Goal: Information Seeking & Learning: Learn about a topic

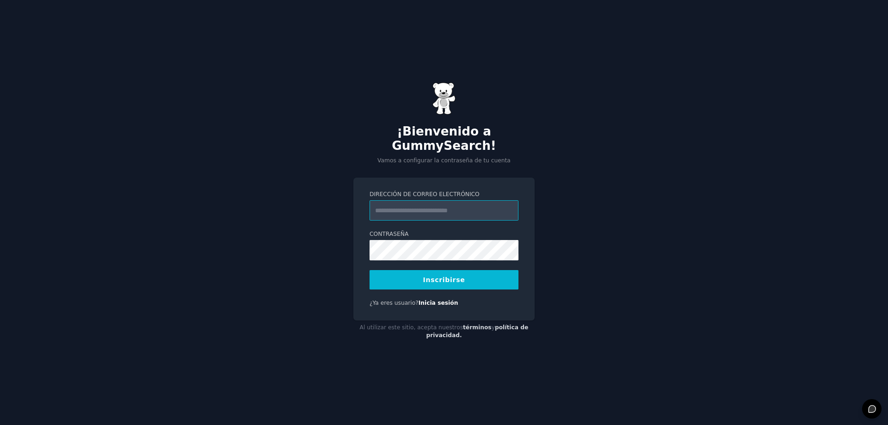
click at [419, 207] on input "Dirección de correo electrónico" at bounding box center [443, 210] width 149 height 20
type input "**********"
click at [424, 275] on button "Inscribirse" at bounding box center [443, 279] width 149 height 19
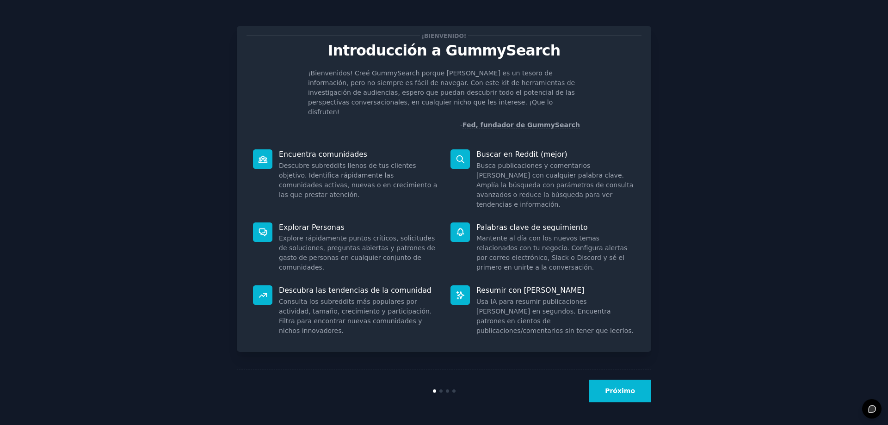
click at [619, 387] on font "Próximo" at bounding box center [620, 390] width 30 height 7
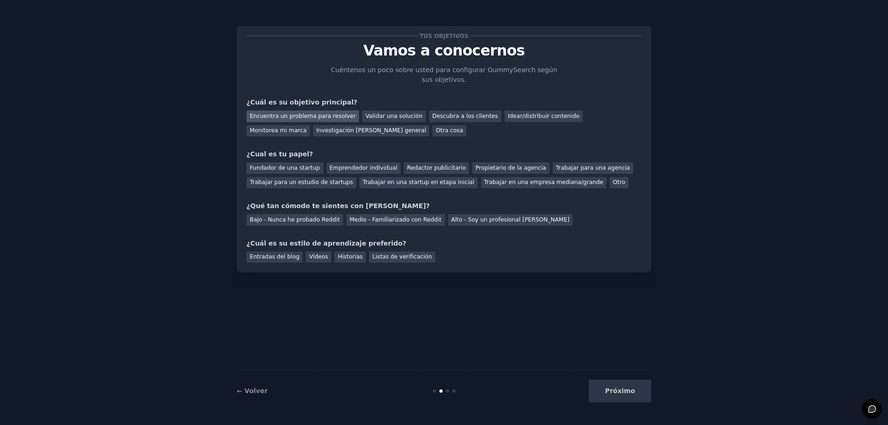
click at [305, 111] on div "Encuentra un problema para resolver" at bounding box center [302, 116] width 112 height 12
click at [316, 129] on font "Investigación [PERSON_NAME] general" at bounding box center [371, 130] width 110 height 6
click at [315, 117] on font "Encuentra un problema para resolver" at bounding box center [303, 116] width 106 height 6
click at [372, 166] on font "Emprendedor individual" at bounding box center [363, 168] width 67 height 6
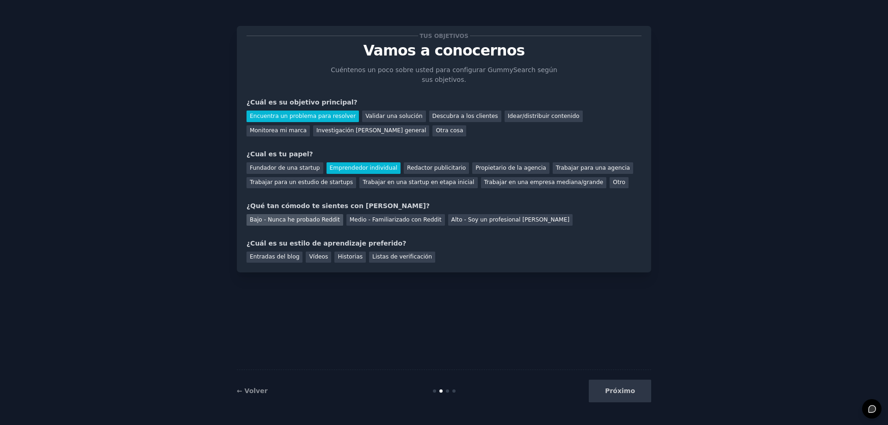
click at [311, 219] on font "Bajo - Nunca he probado Reddit" at bounding box center [295, 219] width 90 height 6
click at [284, 257] on font "Entradas del blog" at bounding box center [274, 256] width 49 height 6
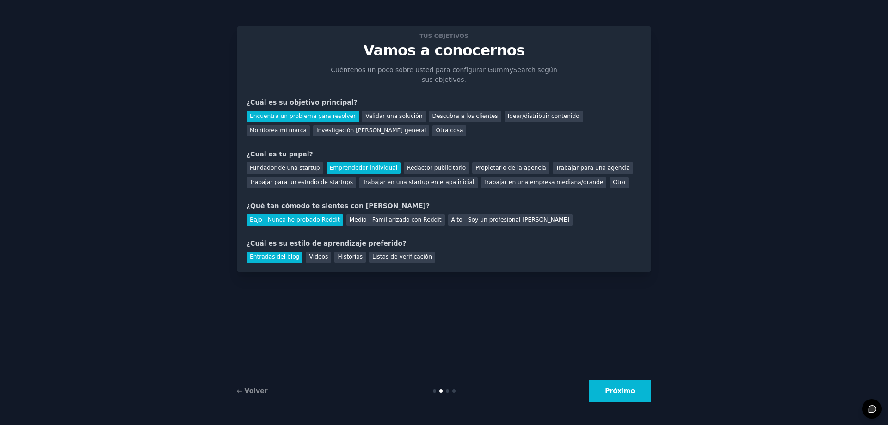
click at [619, 389] on font "Próximo" at bounding box center [620, 390] width 30 height 7
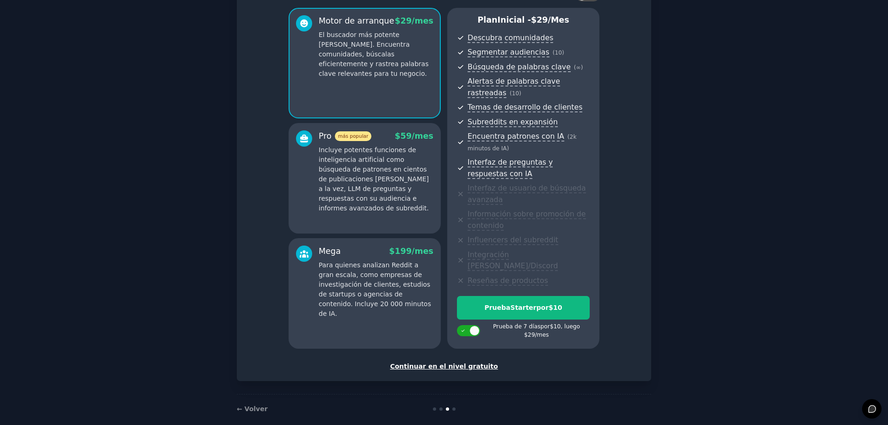
scroll to position [75, 0]
click at [458, 362] on font "Continuar en el nivel gratuito" at bounding box center [444, 365] width 108 height 7
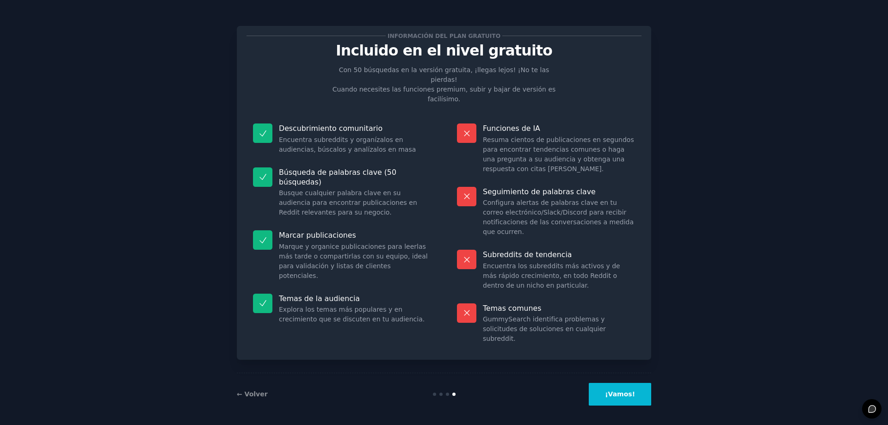
click at [620, 392] on font "¡Vamos!" at bounding box center [620, 393] width 30 height 7
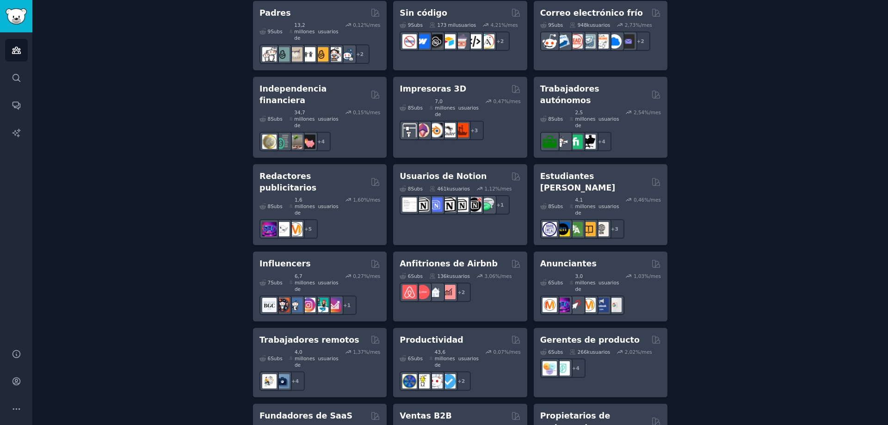
scroll to position [734, 0]
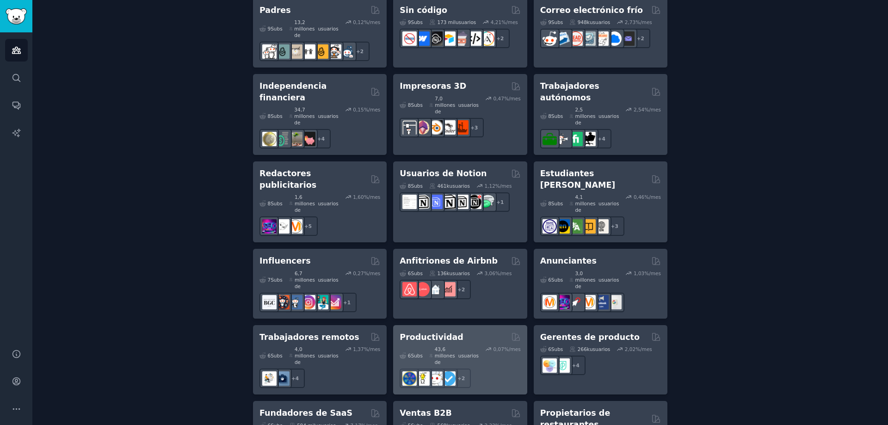
click at [423, 332] on font "Productividad" at bounding box center [430, 336] width 63 height 9
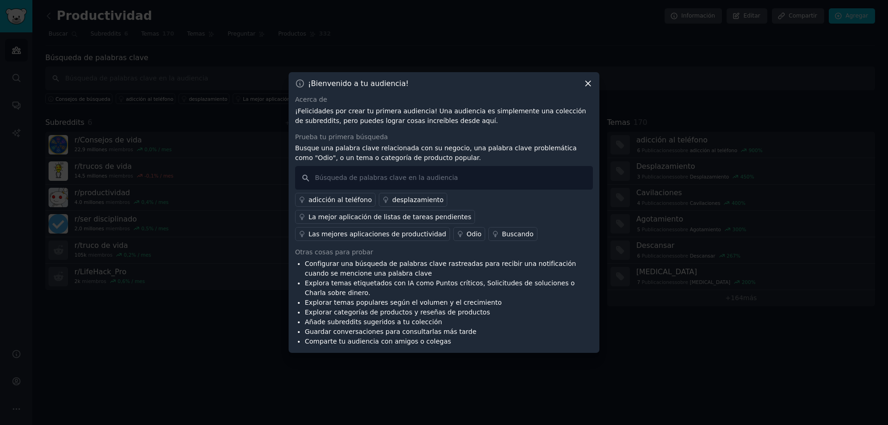
click at [588, 81] on icon at bounding box center [588, 84] width 10 height 10
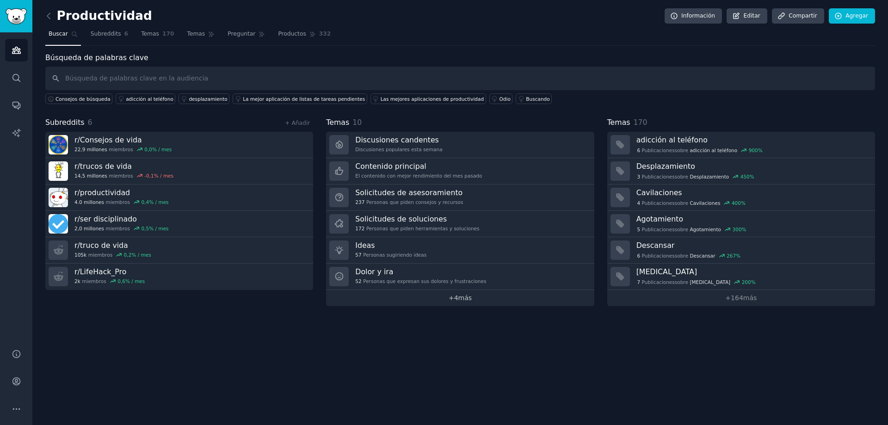
click at [466, 299] on font "más" at bounding box center [465, 297] width 14 height 7
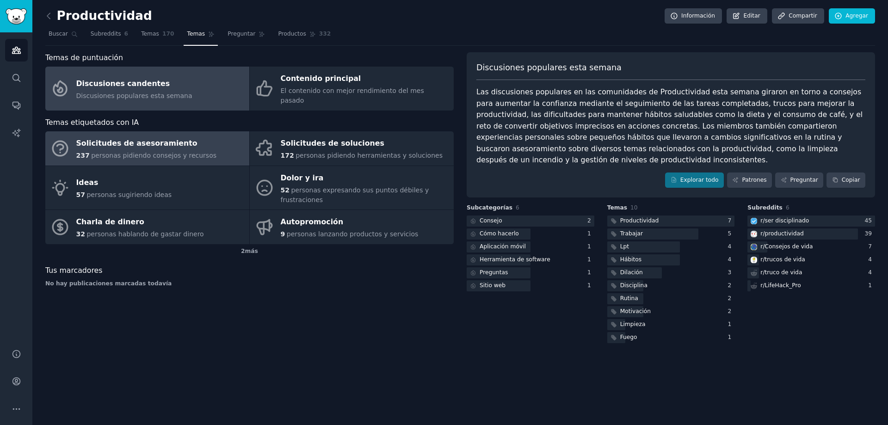
click at [159, 139] on font "Solicitudes de asesoramiento" at bounding box center [136, 143] width 121 height 9
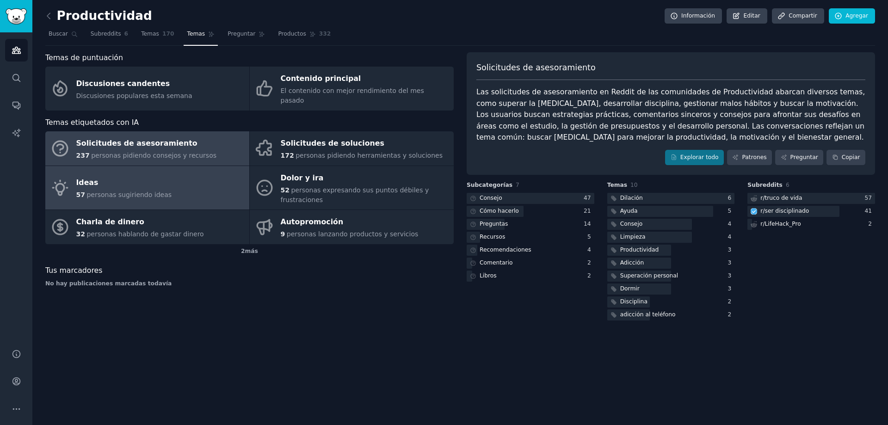
click at [91, 191] on font "personas sugiriendo ideas" at bounding box center [128, 194] width 85 height 7
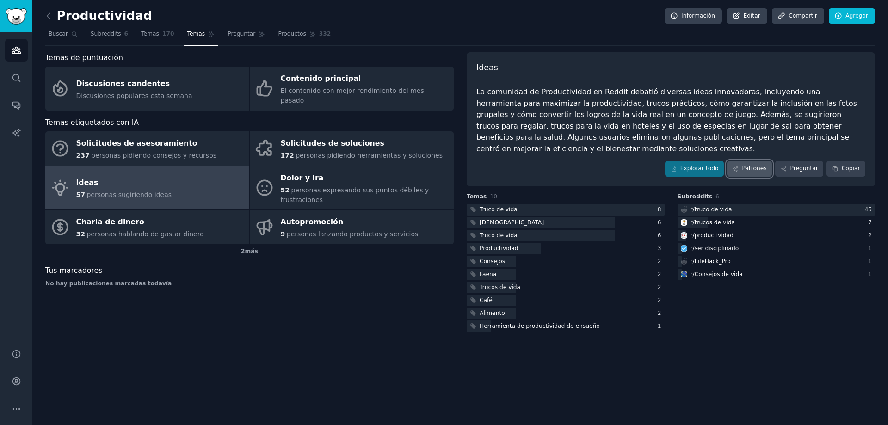
click at [745, 161] on link "Patrones" at bounding box center [749, 169] width 45 height 16
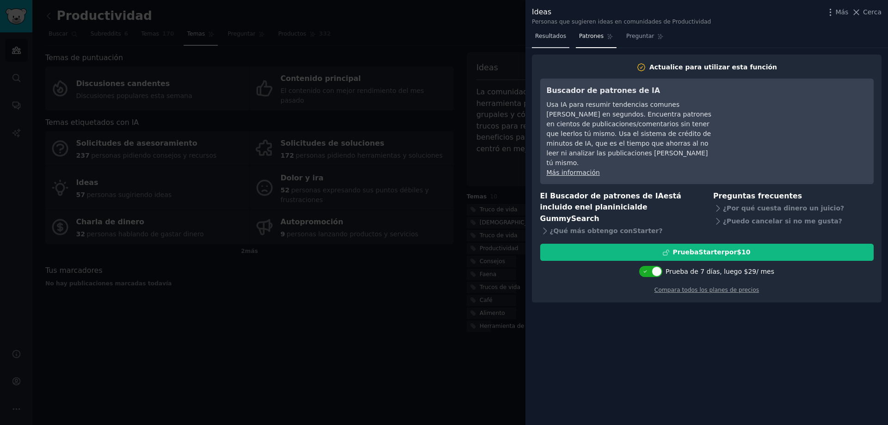
click at [546, 38] on font "Resultados" at bounding box center [550, 36] width 31 height 6
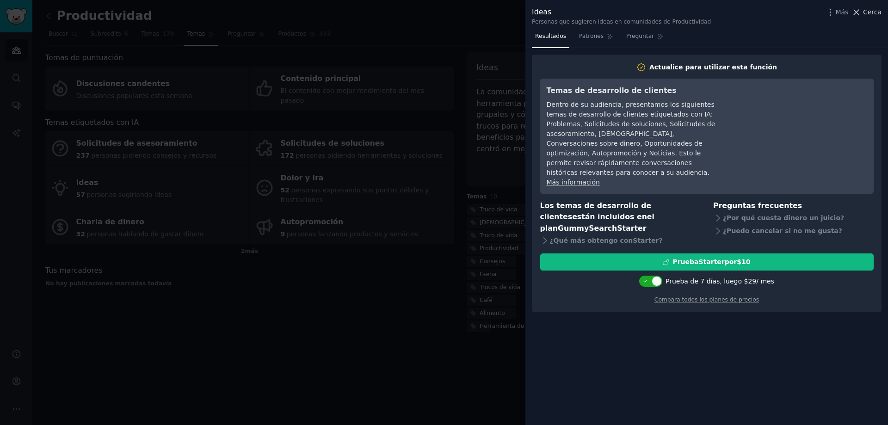
click at [860, 9] on icon at bounding box center [856, 12] width 10 height 10
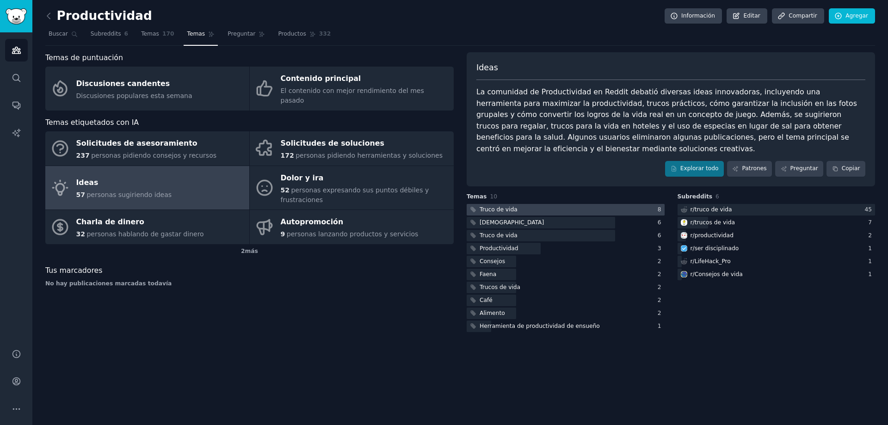
click at [527, 204] on div at bounding box center [565, 210] width 198 height 12
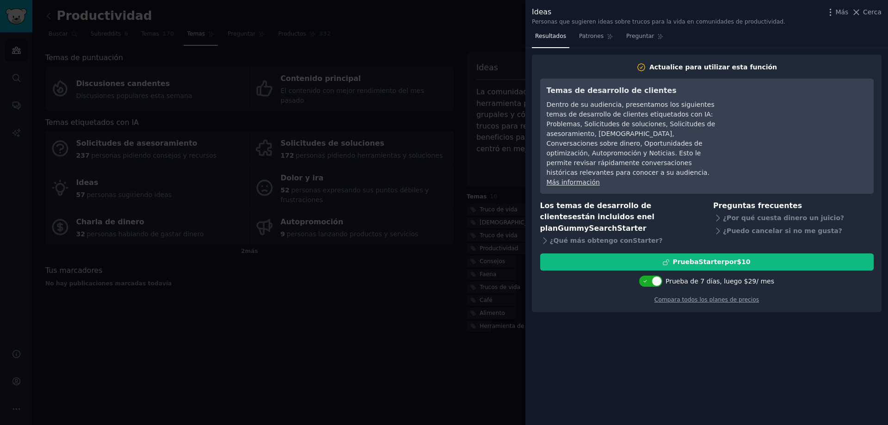
click at [437, 274] on div at bounding box center [444, 212] width 888 height 425
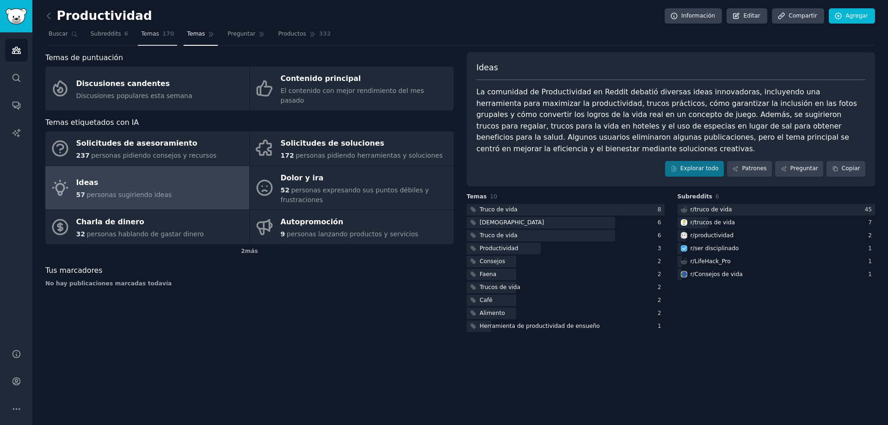
click at [144, 32] on font "Temas" at bounding box center [150, 34] width 18 height 6
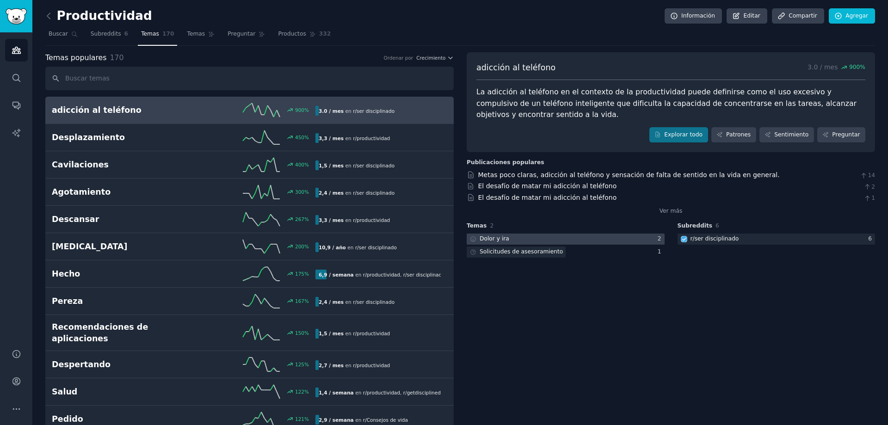
click at [505, 236] on div "Dolor y ira" at bounding box center [488, 239] width 44 height 12
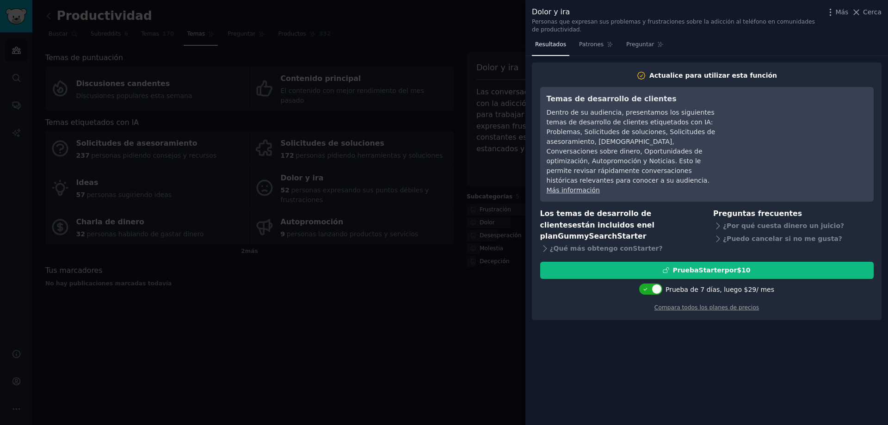
click at [417, 308] on div at bounding box center [444, 212] width 888 height 425
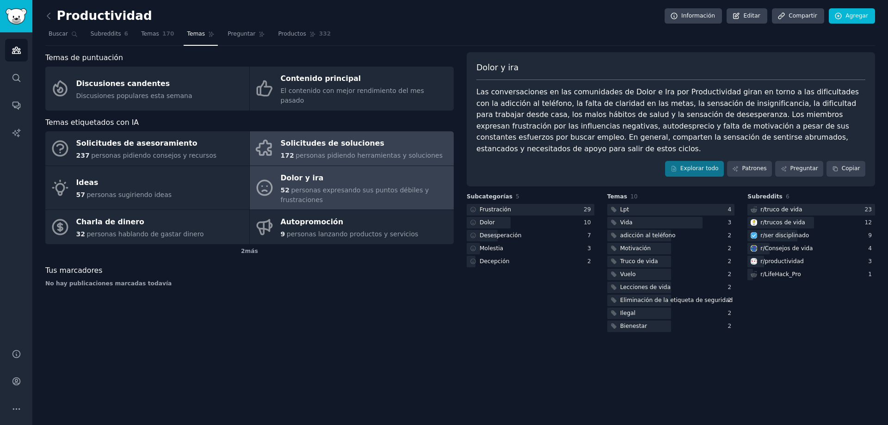
click at [332, 139] on font "Solicitudes de soluciones" at bounding box center [333, 143] width 104 height 9
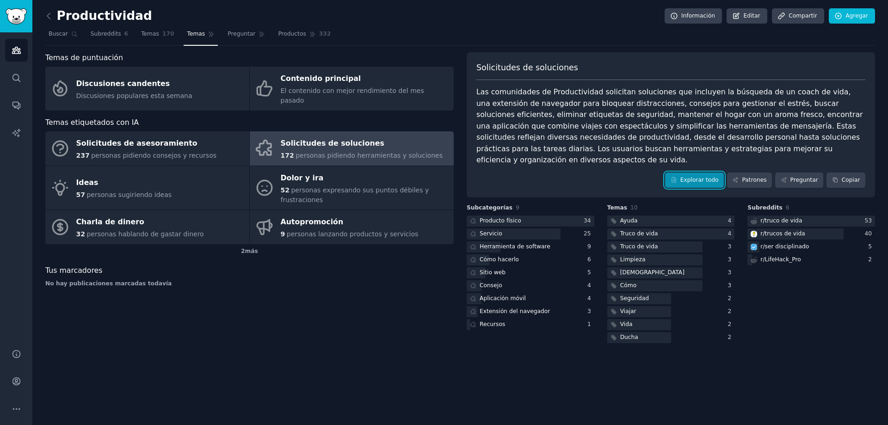
click at [704, 177] on font "Explorar todo" at bounding box center [699, 180] width 38 height 6
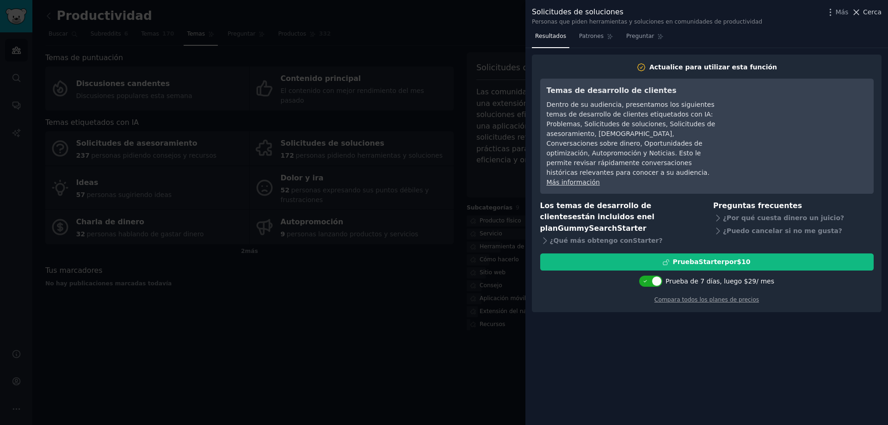
click at [861, 15] on icon at bounding box center [856, 12] width 10 height 10
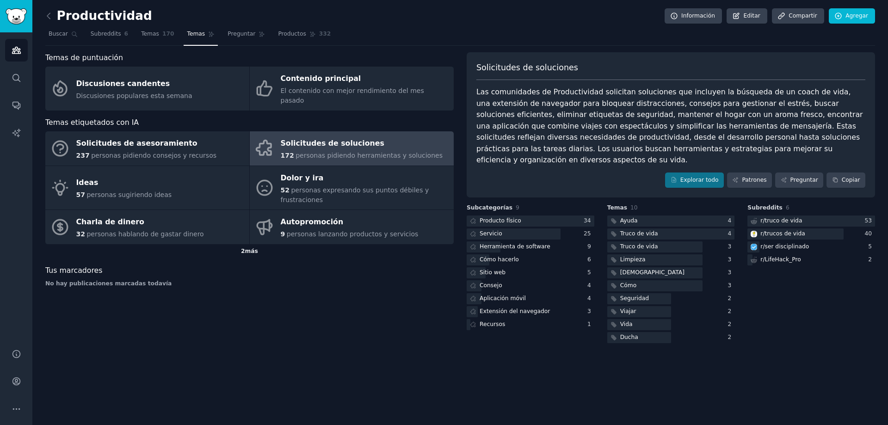
click at [247, 248] on font "más" at bounding box center [251, 251] width 13 height 6
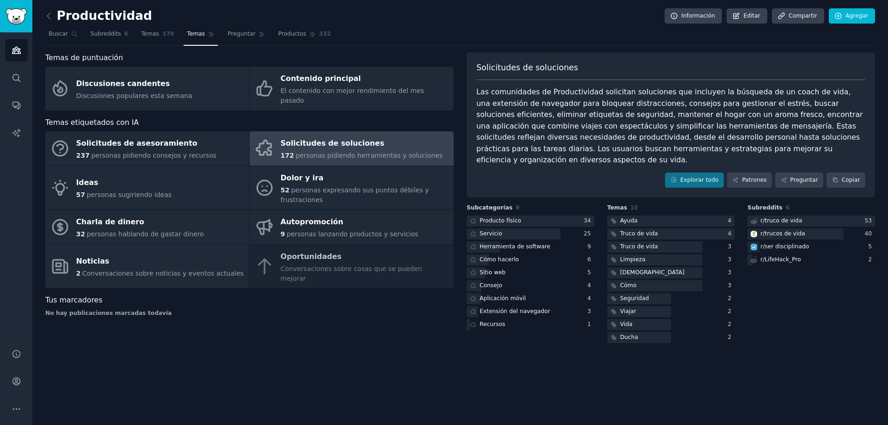
click at [337, 139] on font "Solicitudes de soluciones" at bounding box center [333, 143] width 104 height 9
click at [303, 253] on div "Solicitudes de asesoramiento 237 personas pidiendo consejos y recursos Solicitu…" at bounding box center [249, 209] width 408 height 157
click at [265, 251] on div "Solicitudes de asesoramiento 237 personas pidiendo consejos y recursos Solicitu…" at bounding box center [249, 209] width 408 height 157
click at [286, 254] on div "Solicitudes de asesoramiento 237 personas pidiendo consejos y recursos Solicitu…" at bounding box center [249, 209] width 408 height 157
click at [294, 151] on div "172 personas pidiendo herramientas y soluciones" at bounding box center [362, 156] width 162 height 10
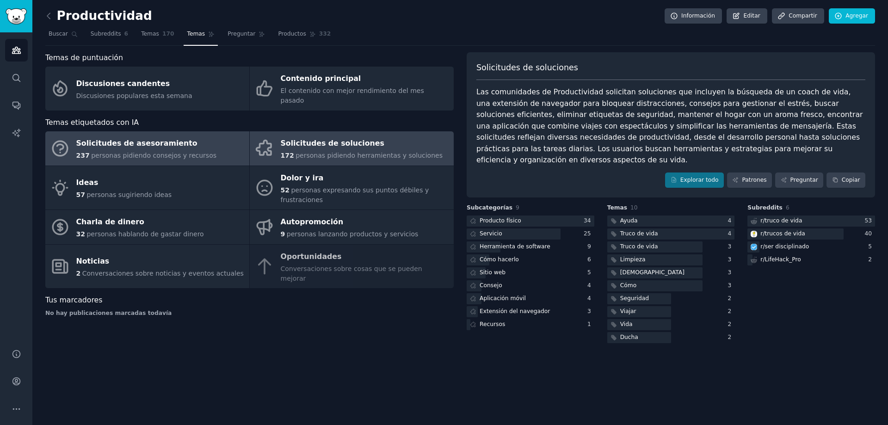
click at [138, 152] on font "personas pidiendo consejos y recursos" at bounding box center [153, 155] width 125 height 7
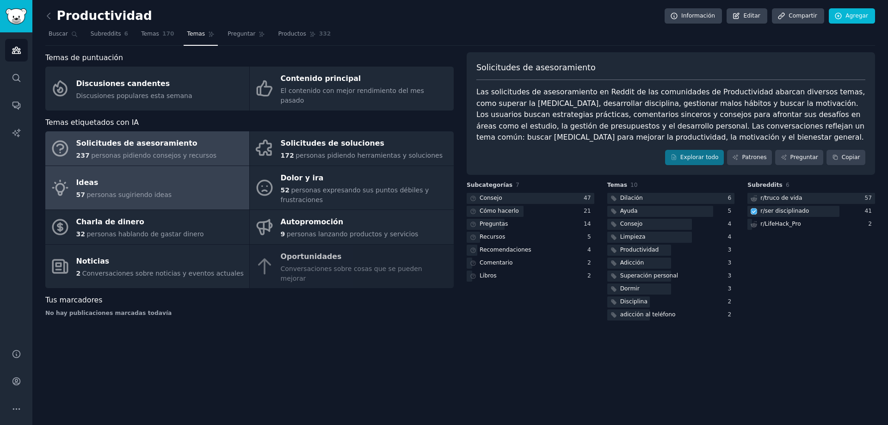
click at [90, 178] on font "Ideas" at bounding box center [87, 182] width 22 height 9
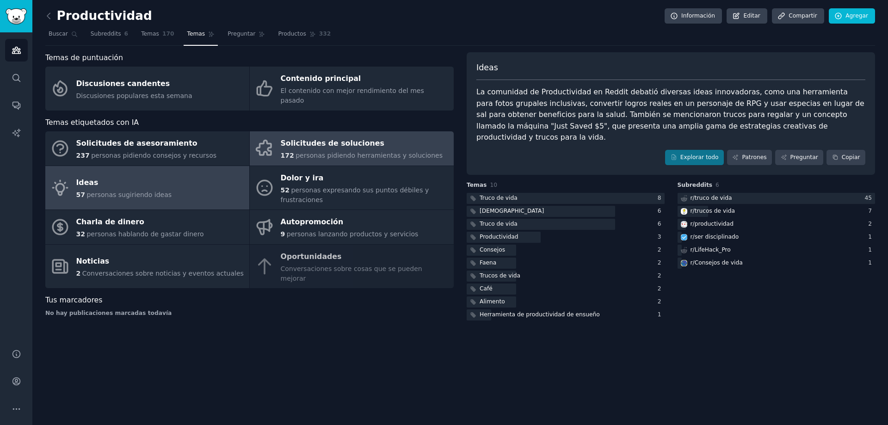
click at [321, 152] on font "personas pidiendo herramientas y soluciones" at bounding box center [368, 155] width 147 height 7
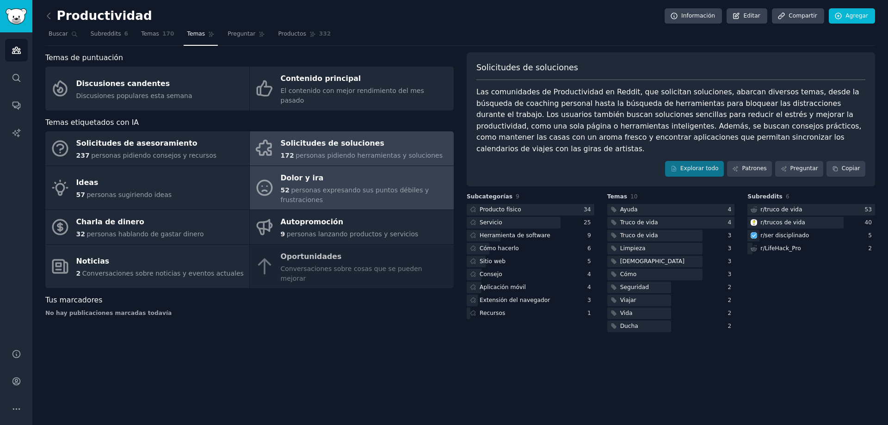
click at [308, 173] on font "Dolor y ira" at bounding box center [302, 177] width 43 height 9
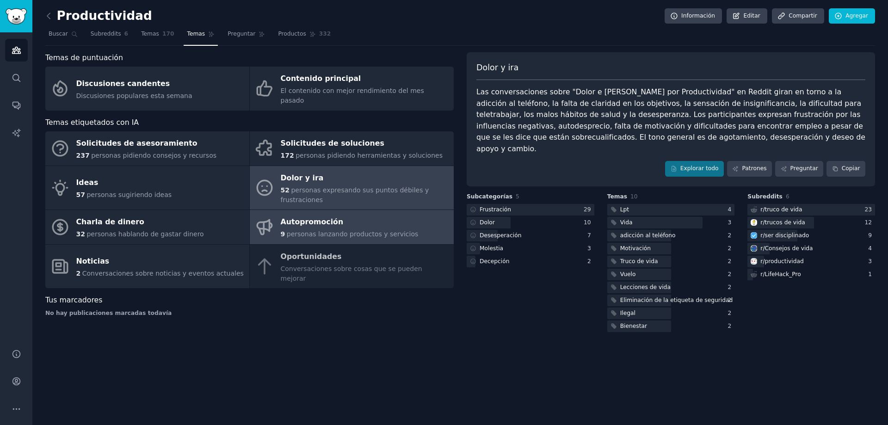
click at [315, 217] on font "Autopromoción" at bounding box center [312, 221] width 63 height 9
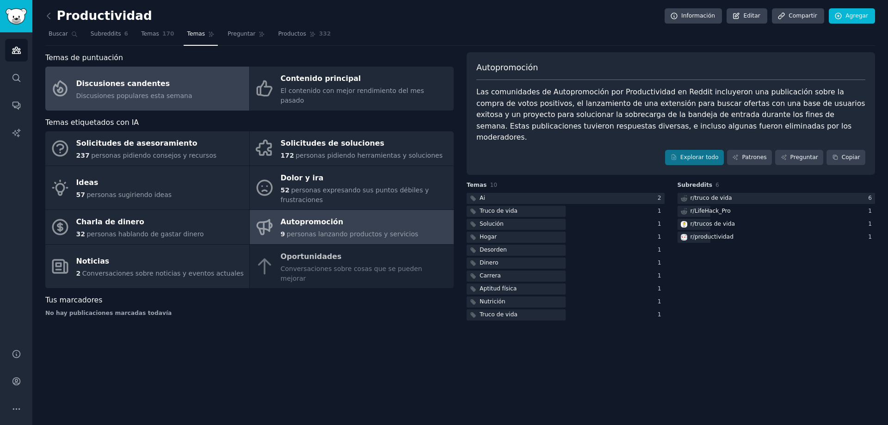
click at [153, 85] on div "Discusiones candentes" at bounding box center [134, 83] width 116 height 15
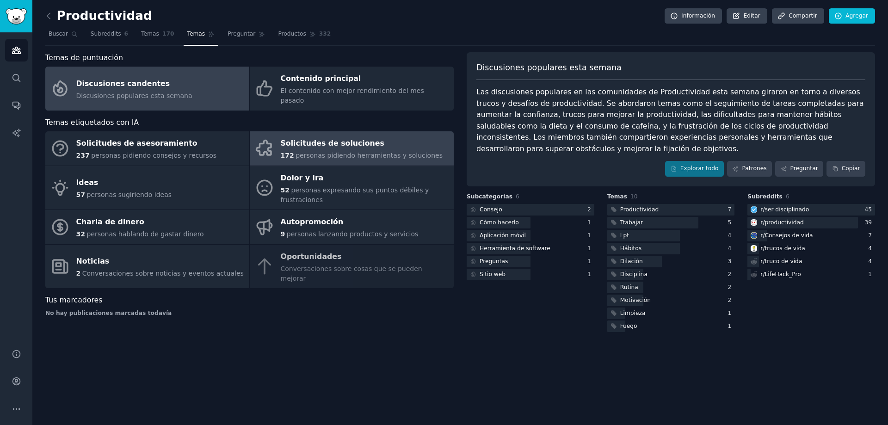
click at [329, 152] on font "personas pidiendo herramientas y soluciones" at bounding box center [368, 155] width 147 height 7
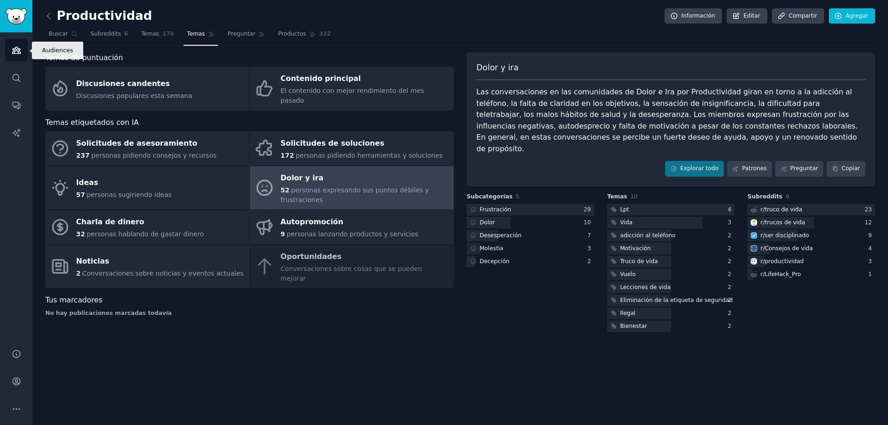
click at [18, 47] on icon "Barra lateral" at bounding box center [17, 50] width 10 height 10
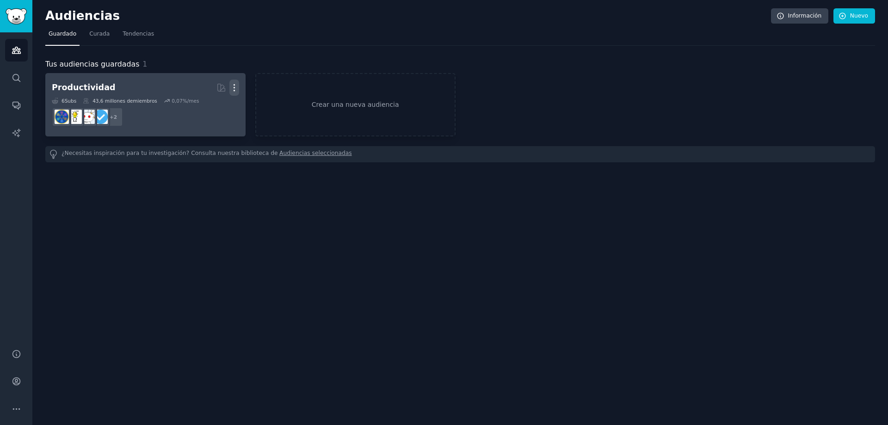
click at [235, 87] on icon "button" at bounding box center [234, 88] width 10 height 10
click at [197, 105] on div "Delete" at bounding box center [202, 107] width 44 height 19
click at [204, 107] on p "Delete" at bounding box center [208, 107] width 21 height 10
